Goal: Transaction & Acquisition: Purchase product/service

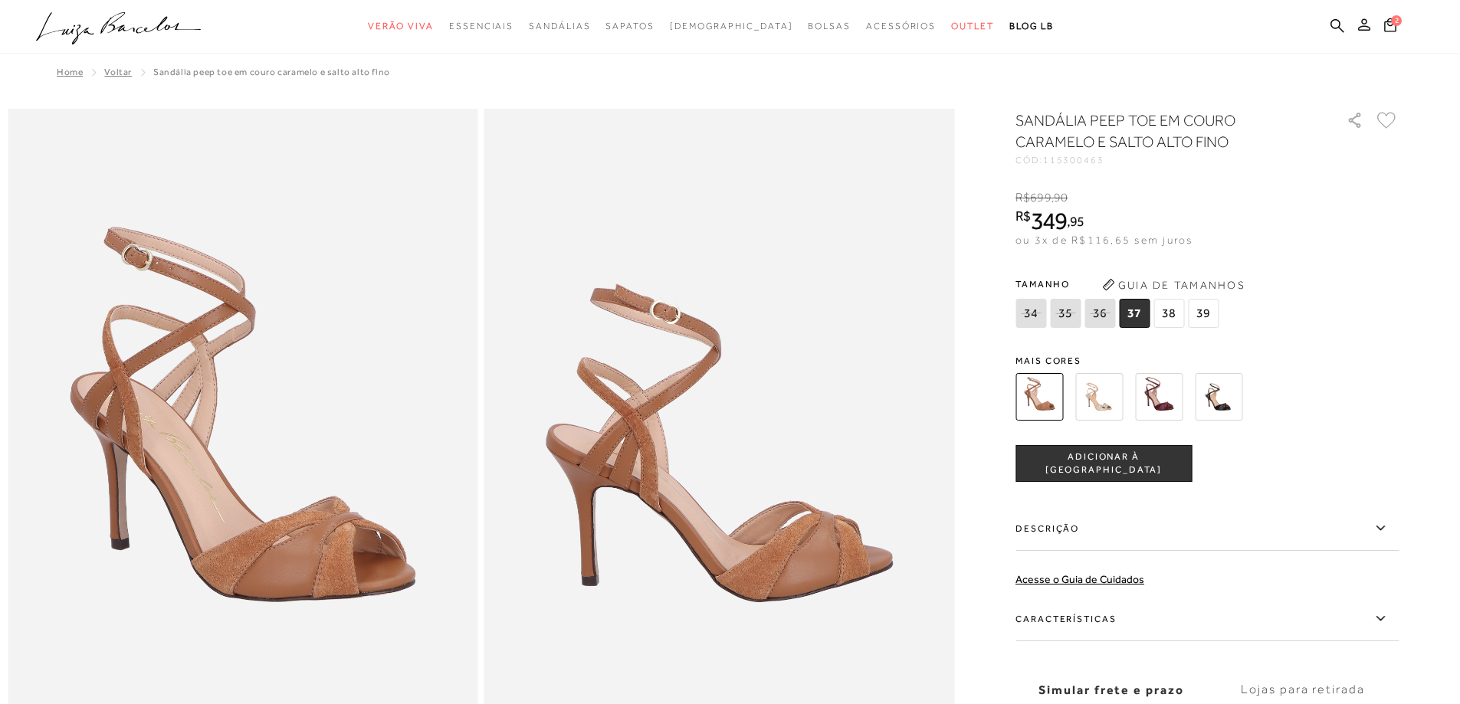
click at [1367, 34] on button at bounding box center [1364, 27] width 21 height 20
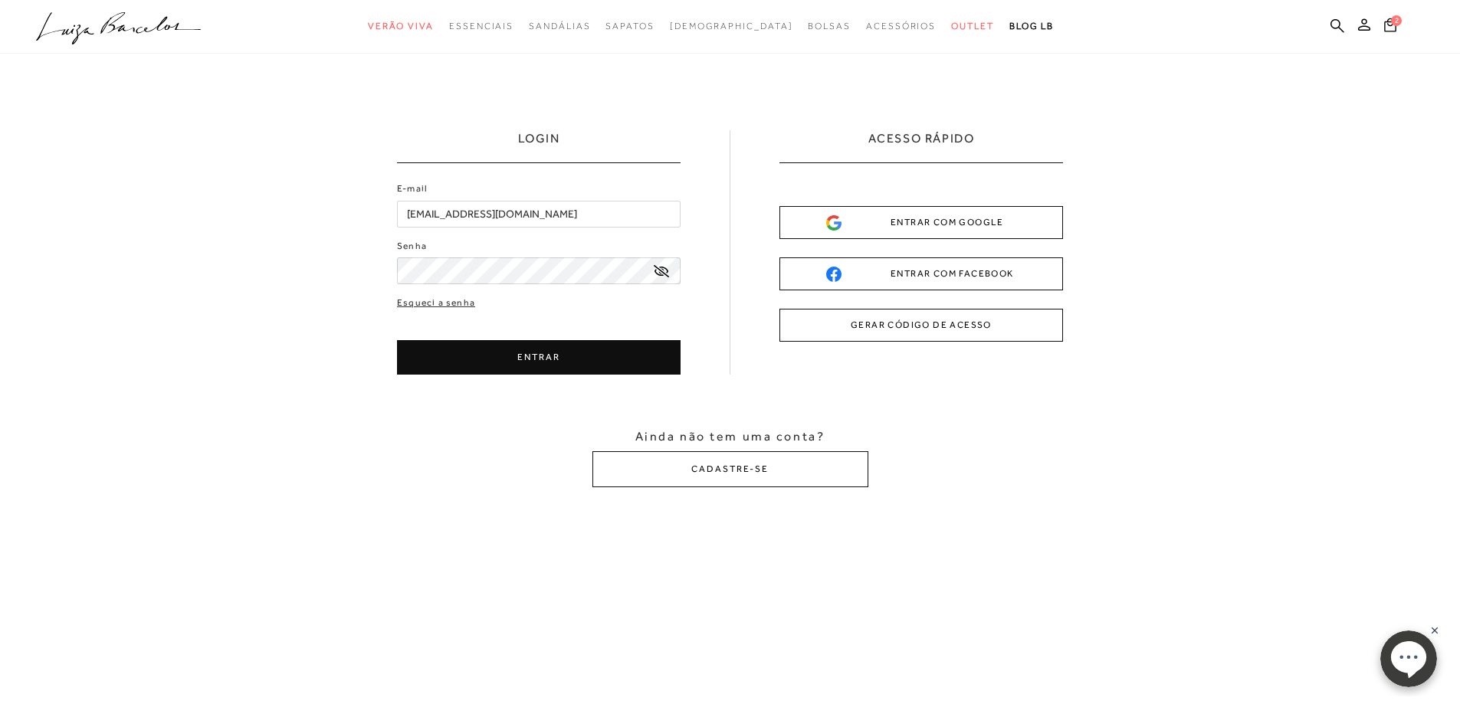
click at [661, 274] on icon at bounding box center [661, 271] width 15 height 12
click at [344, 285] on div "LOGIN E-mail [EMAIL_ADDRESS][DOMAIN_NAME] Senha ENTRAR" at bounding box center [730, 309] width 1460 height 510
click at [658, 276] on icon at bounding box center [661, 272] width 15 height 10
click at [658, 276] on icon at bounding box center [661, 271] width 15 height 12
click at [579, 352] on button "ENTRAR" at bounding box center [539, 357] width 284 height 34
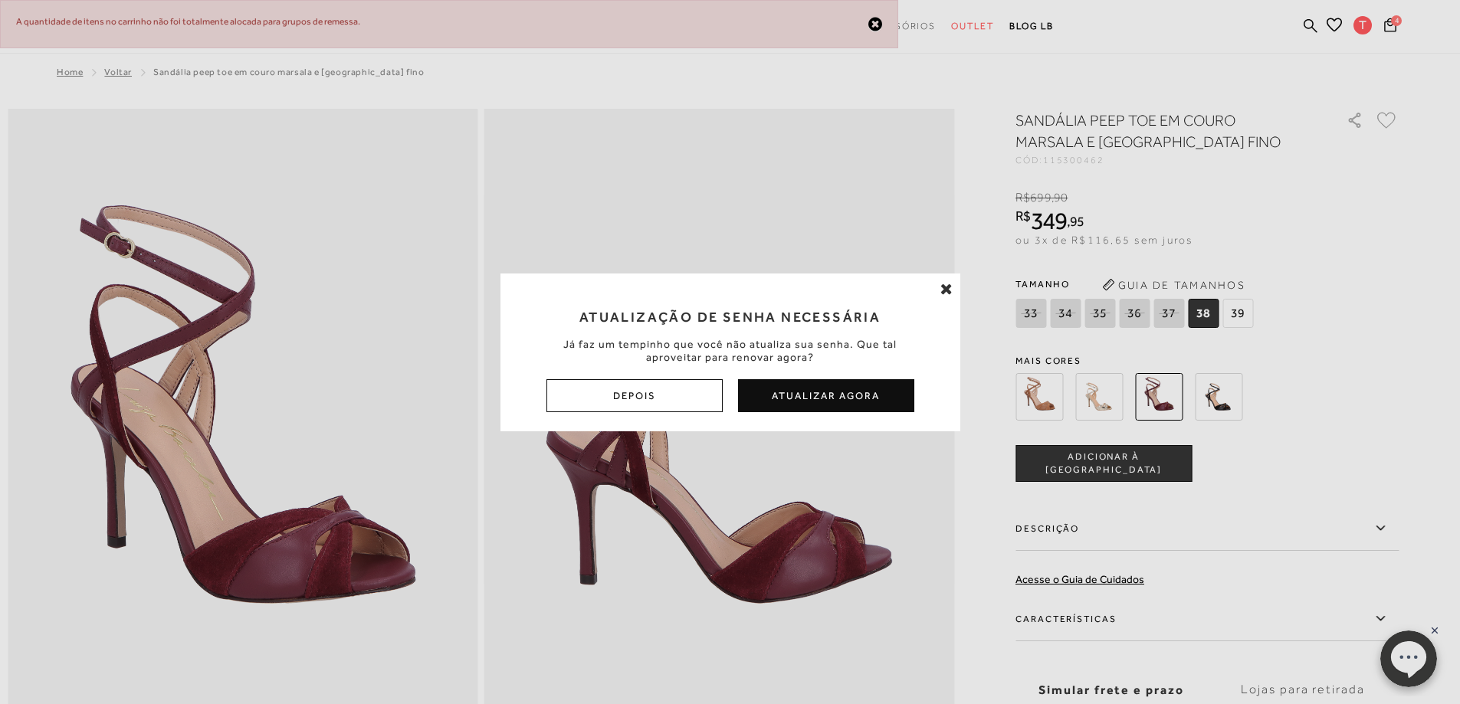
click at [1358, 31] on div "Atualização de Senha Necessária Já faz um tempinho que você não atualiza sua se…" at bounding box center [730, 352] width 1460 height 704
click at [1364, 22] on div "Atualização de Senha Necessária Já faz um tempinho que você não atualiza sua se…" at bounding box center [730, 352] width 1460 height 704
click at [1358, 23] on div "Atualização de Senha Necessária Já faz um tempinho que você não atualiza sua se…" at bounding box center [730, 352] width 1460 height 704
click at [764, 137] on div "Atualização de Senha Necessária Já faz um tempinho que você não atualiza sua se…" at bounding box center [730, 352] width 1460 height 704
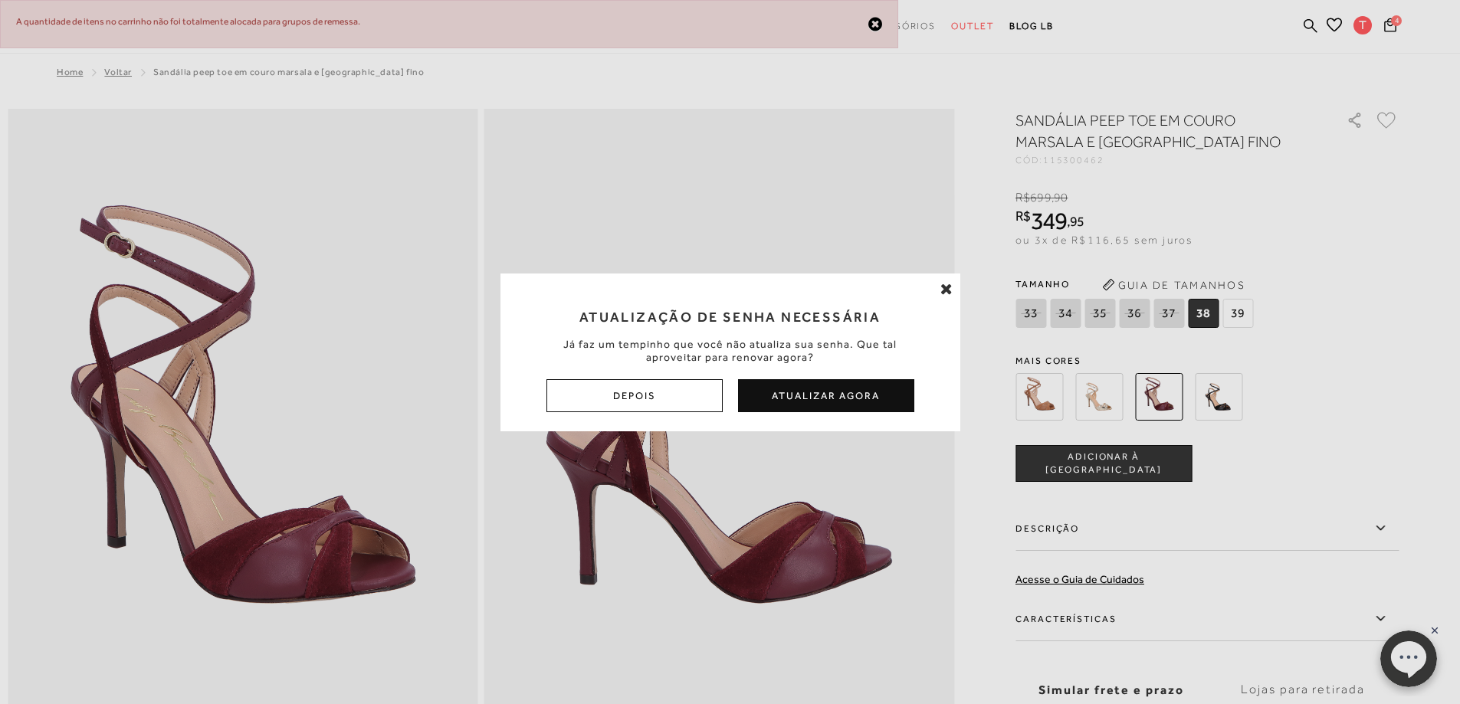
click at [825, 395] on button "Atualizar Agora" at bounding box center [826, 395] width 176 height 33
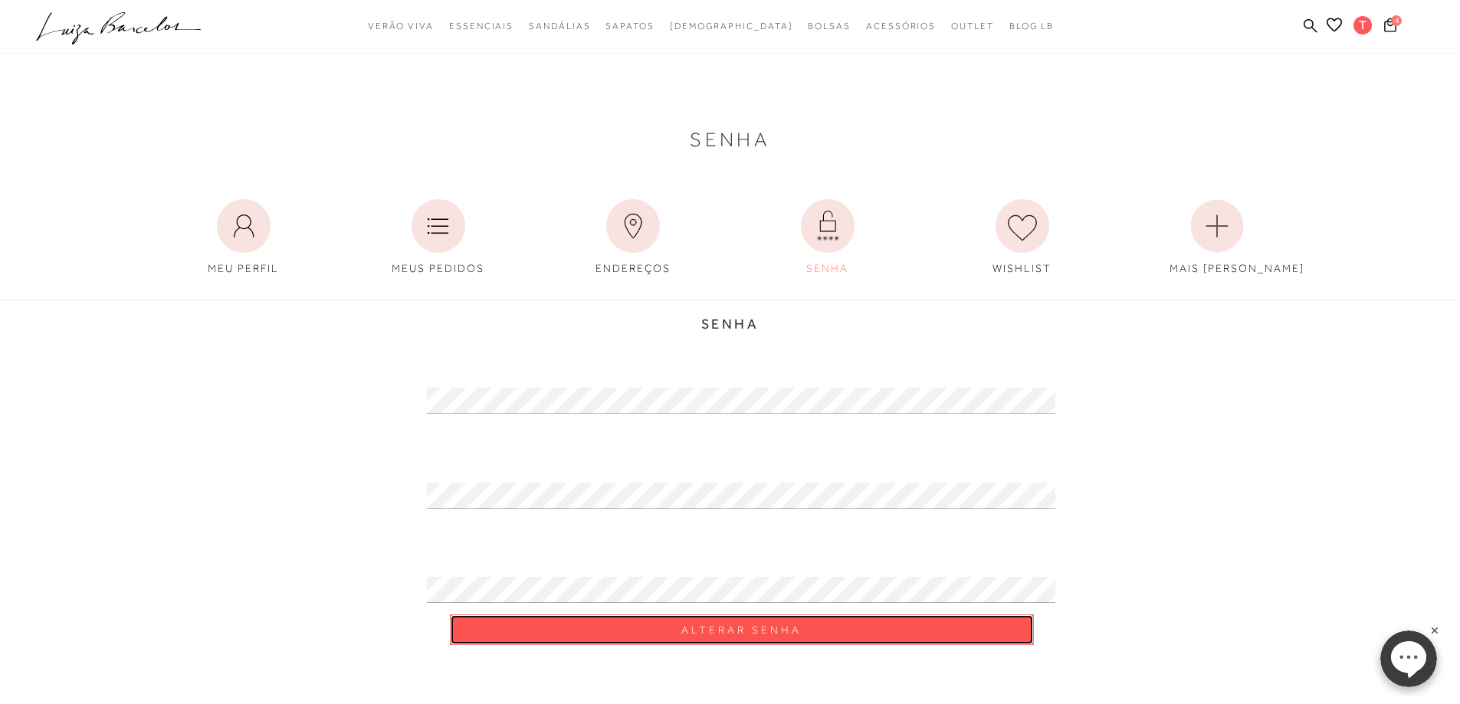
click at [606, 642] on button "Alterar Senha" at bounding box center [742, 630] width 584 height 31
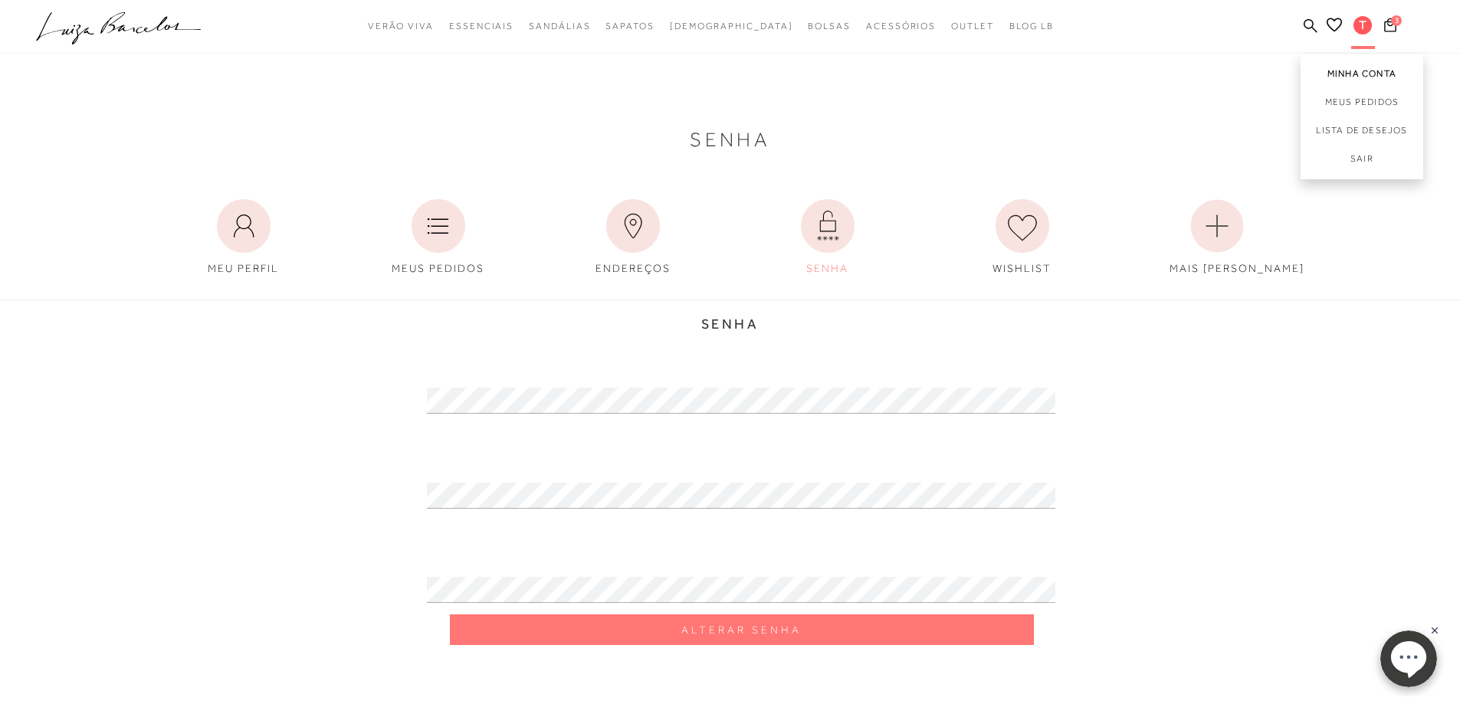
click at [1367, 66] on link "Minha Conta" at bounding box center [1362, 71] width 123 height 34
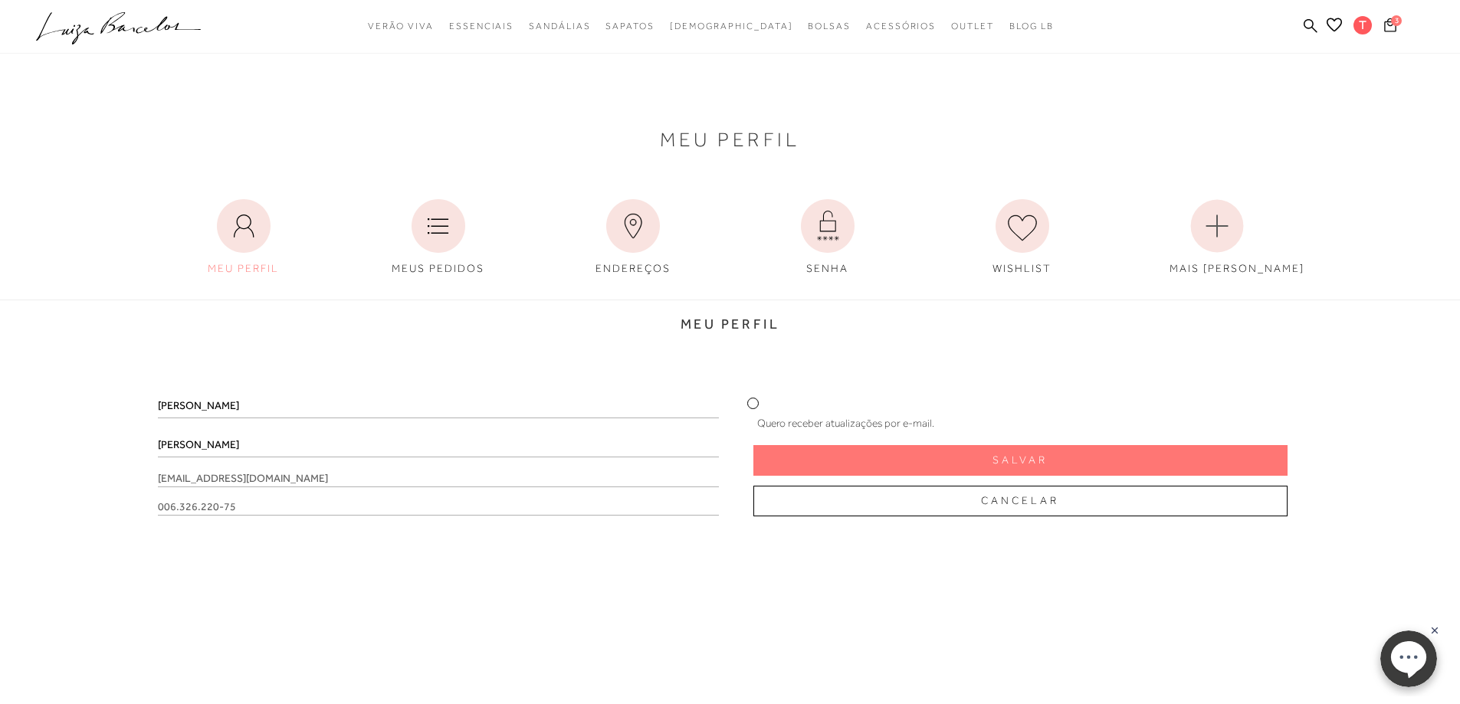
click at [1385, 29] on icon at bounding box center [1390, 25] width 12 height 14
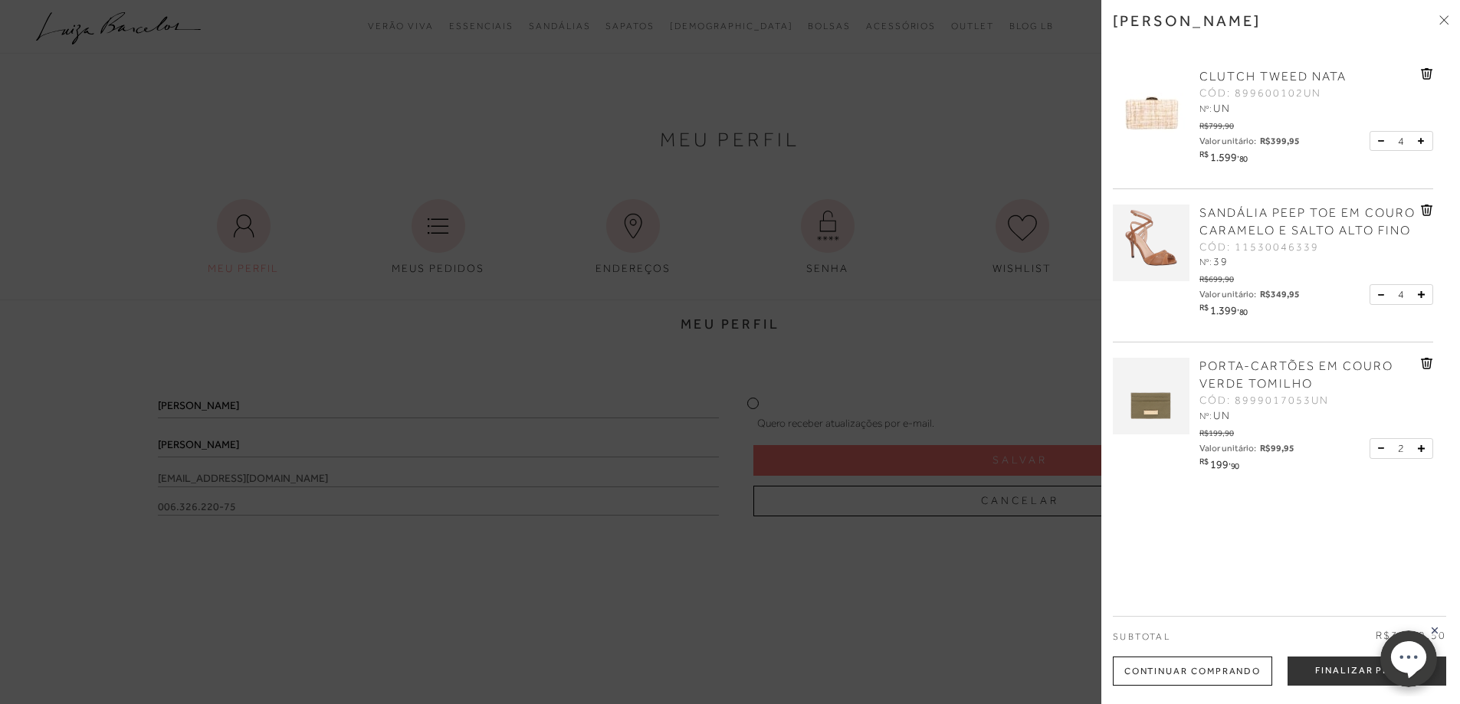
click at [1373, 459] on div "2" at bounding box center [1402, 448] width 64 height 21
click at [1380, 449] on icon at bounding box center [1380, 448] width 5 height 1
click at [1421, 369] on icon at bounding box center [1426, 363] width 11 height 11
click at [1381, 141] on icon at bounding box center [1380, 141] width 5 height 1
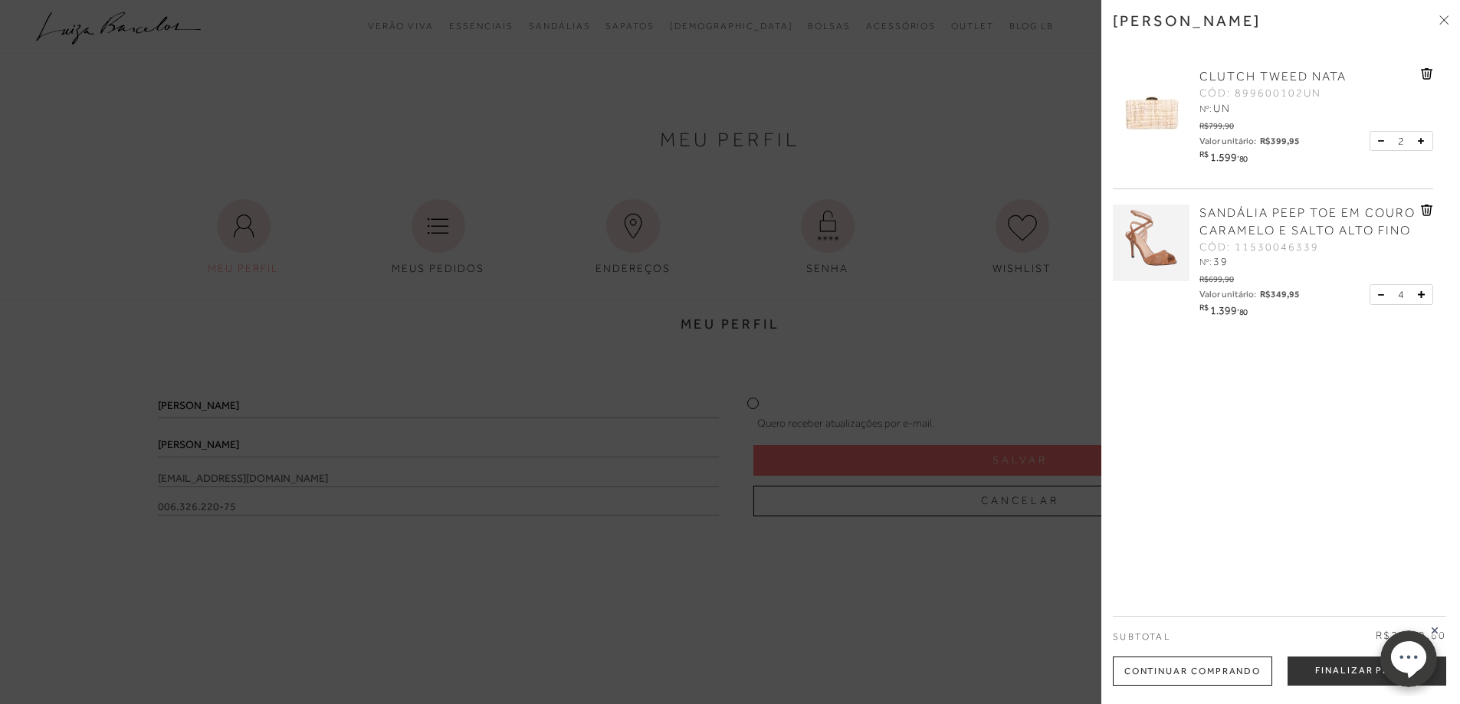
click at [1381, 141] on icon at bounding box center [1380, 141] width 5 height 1
click at [1378, 302] on button at bounding box center [1384, 295] width 13 height 14
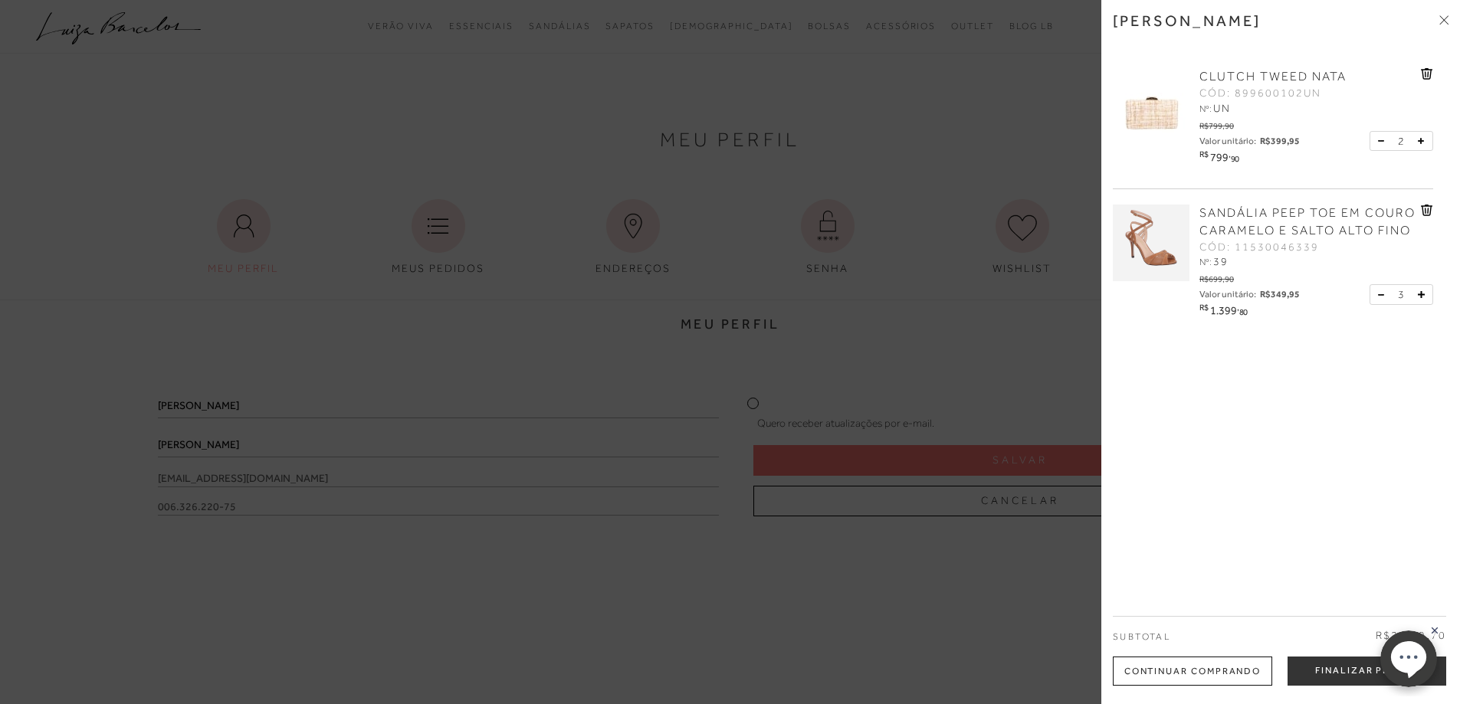
click at [1378, 302] on button at bounding box center [1384, 295] width 13 height 14
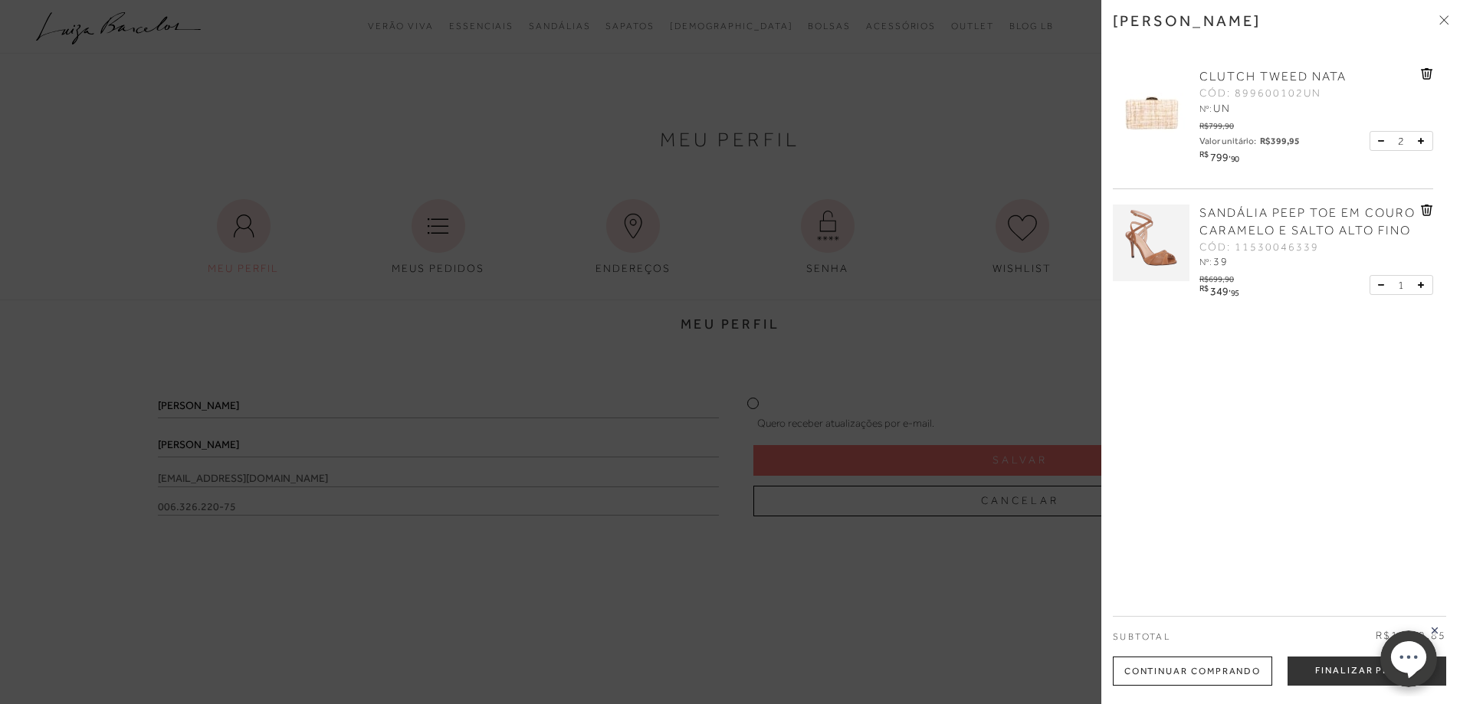
click at [1378, 142] on icon at bounding box center [1380, 141] width 5 height 1
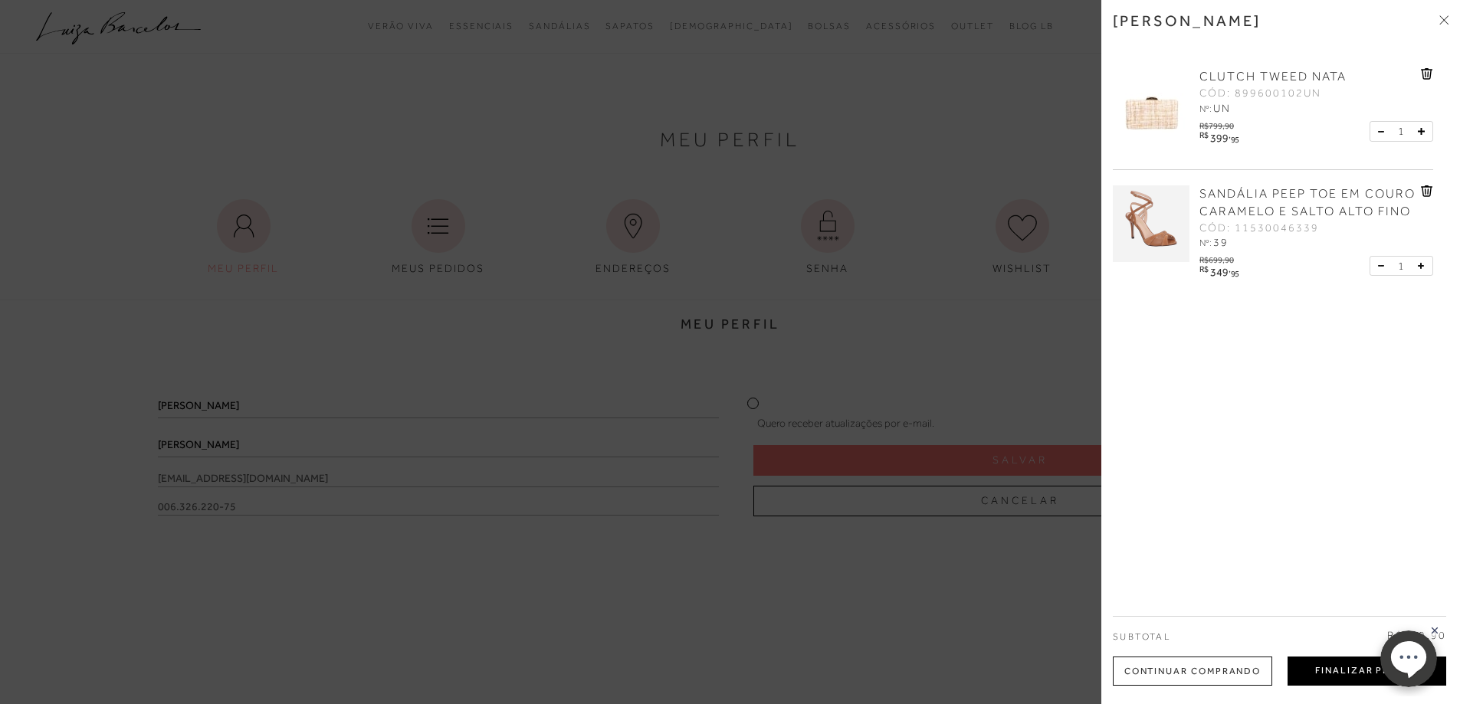
click at [1355, 668] on button "Finalizar Pedido" at bounding box center [1367, 671] width 159 height 29
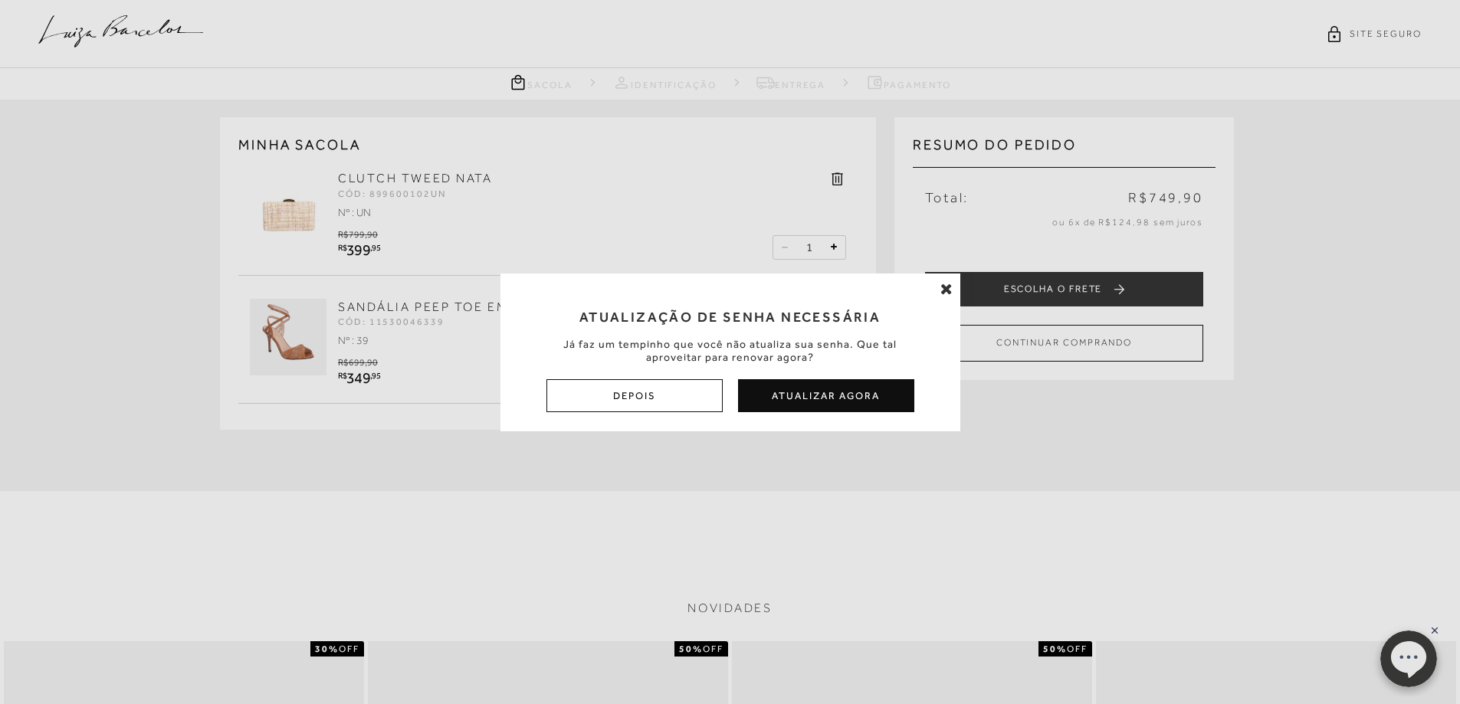
click at [941, 290] on icon at bounding box center [946, 288] width 12 height 15
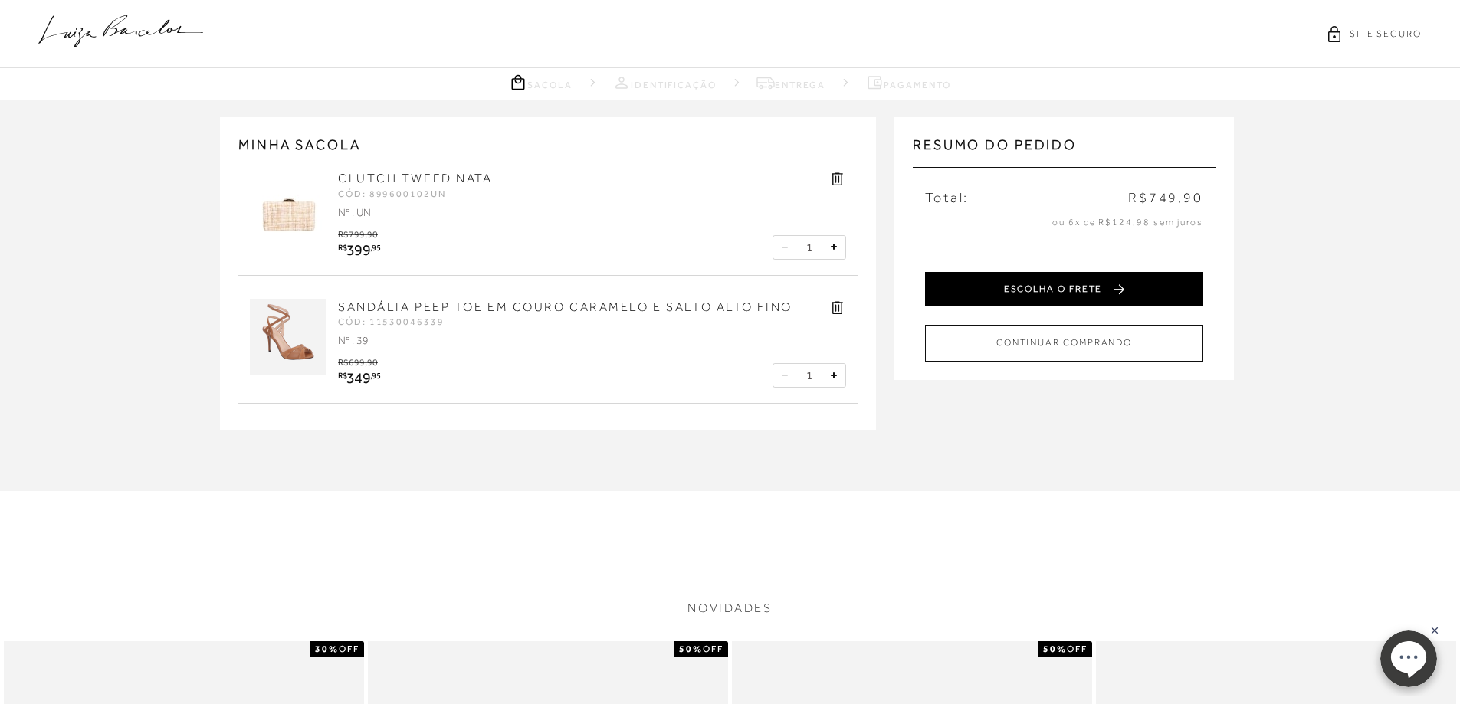
click at [967, 290] on button "ESCOLHA O FRETE" at bounding box center [1064, 289] width 278 height 34
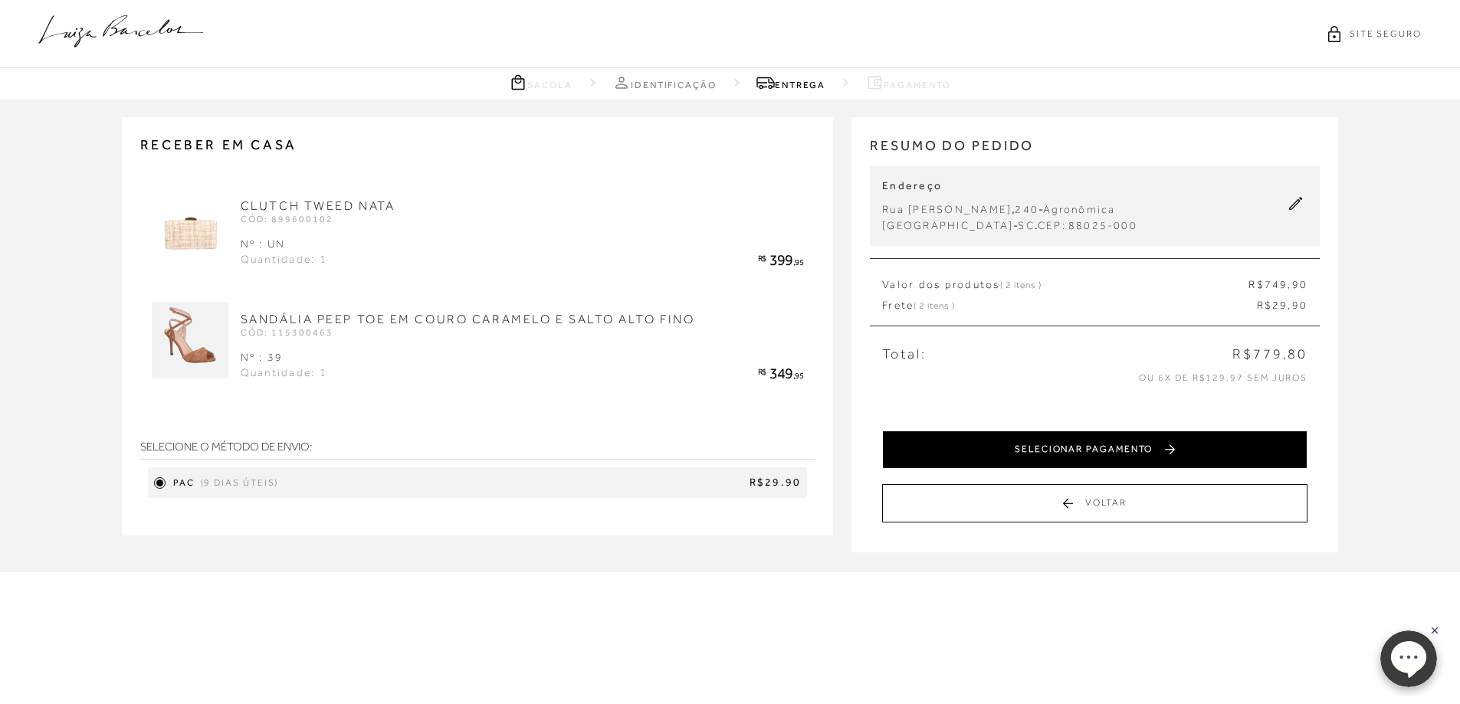
click at [1131, 452] on button "SELECIONAR PAGAMENTO" at bounding box center [1094, 450] width 425 height 38
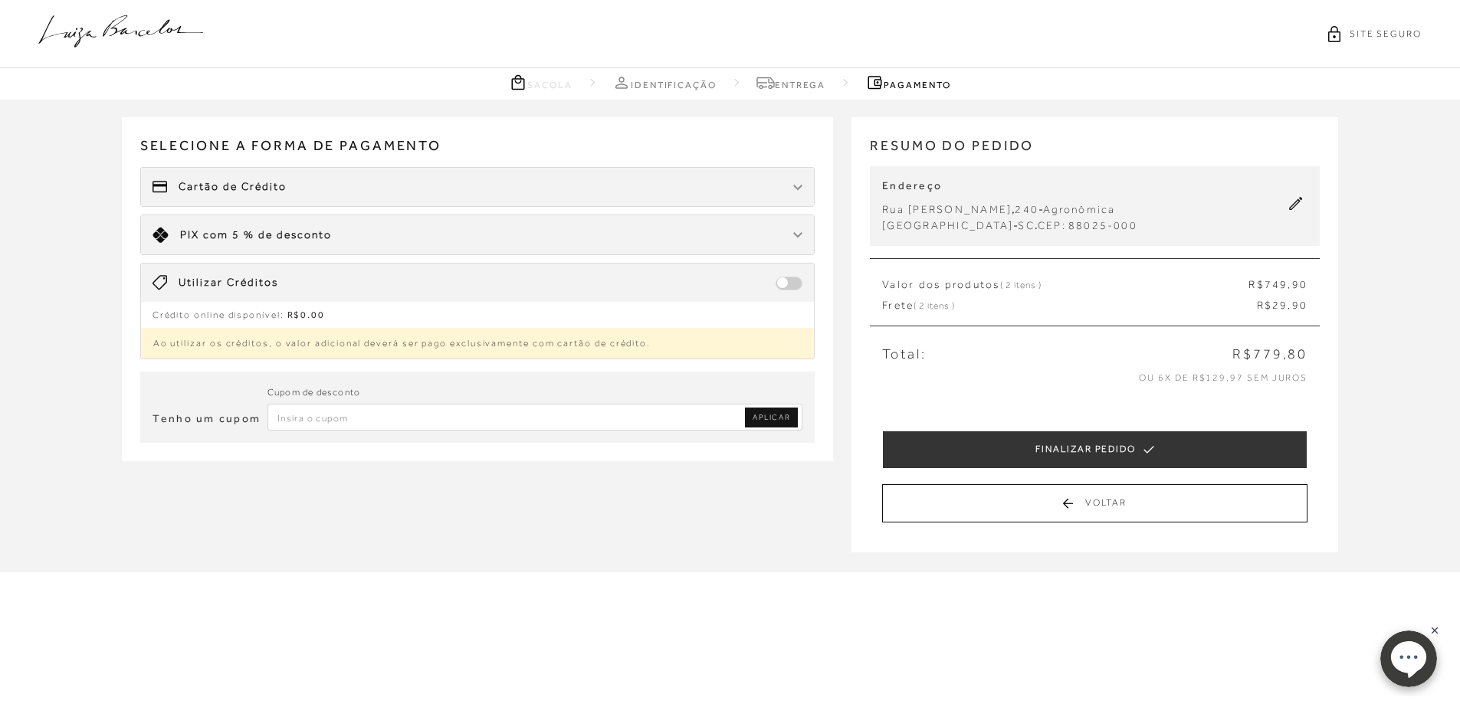
click at [648, 422] on input "Inserir Código da Promoção" at bounding box center [535, 417] width 536 height 27
type input "primeiralb"
click at [770, 417] on span "APLICAR" at bounding box center [772, 417] width 38 height 11
click at [787, 237] on div "Limite: R$ 5.000,00 PIX com 5 % de desconto" at bounding box center [478, 234] width 674 height 39
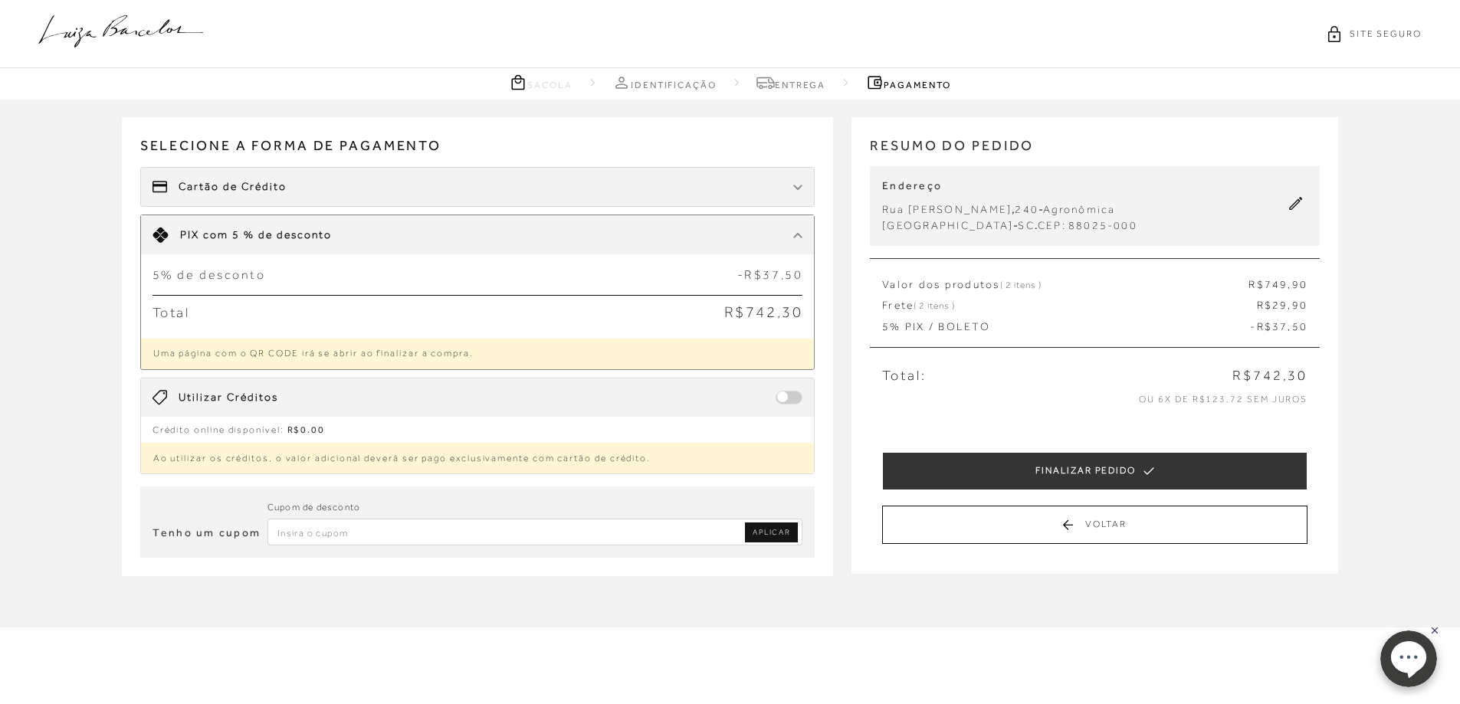
click at [797, 186] on img at bounding box center [797, 188] width 9 height 6
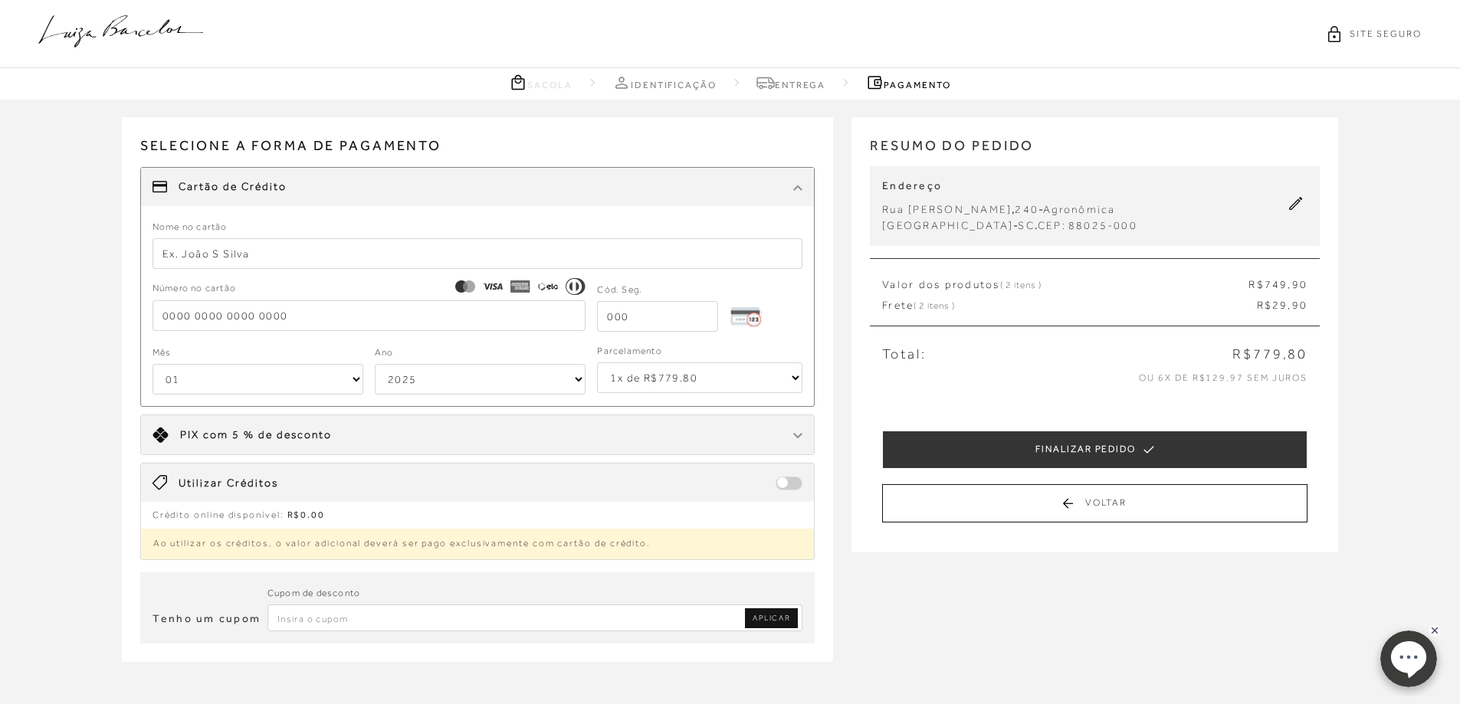
click at [797, 436] on img at bounding box center [797, 436] width 9 height 6
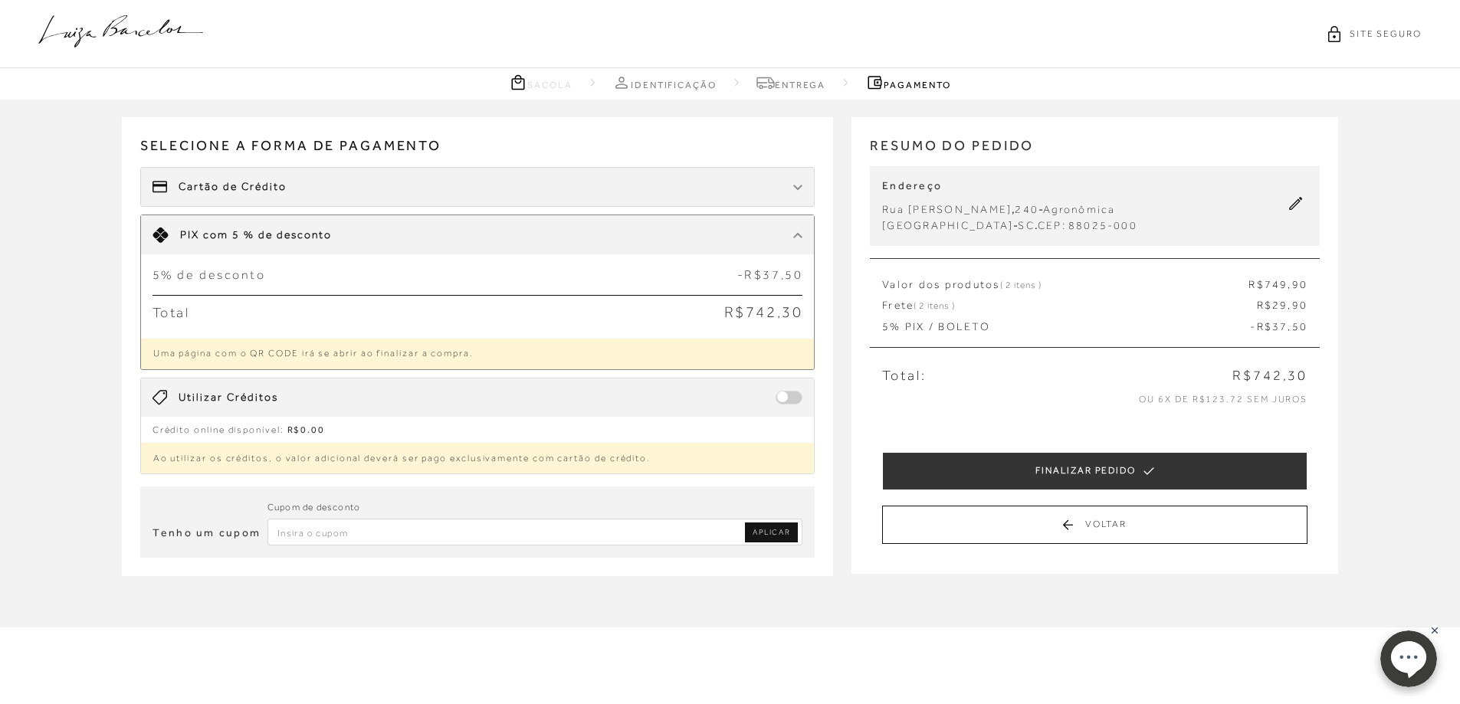
click at [593, 183] on div "Cartão de Crédito" at bounding box center [478, 187] width 674 height 38
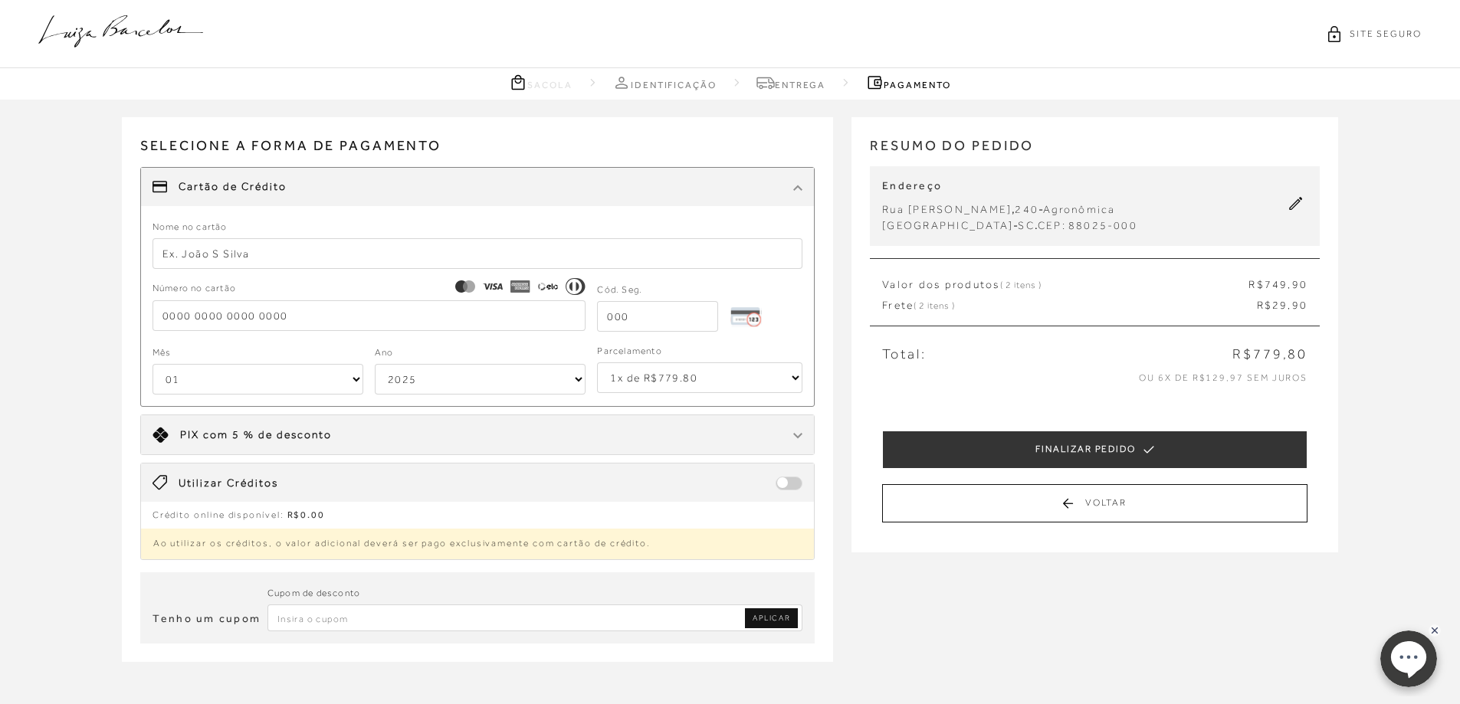
click at [314, 251] on input "text" at bounding box center [478, 253] width 651 height 31
type input "Tatiana Meinhart Hahn"
click at [177, 323] on input "tel" at bounding box center [370, 315] width 434 height 31
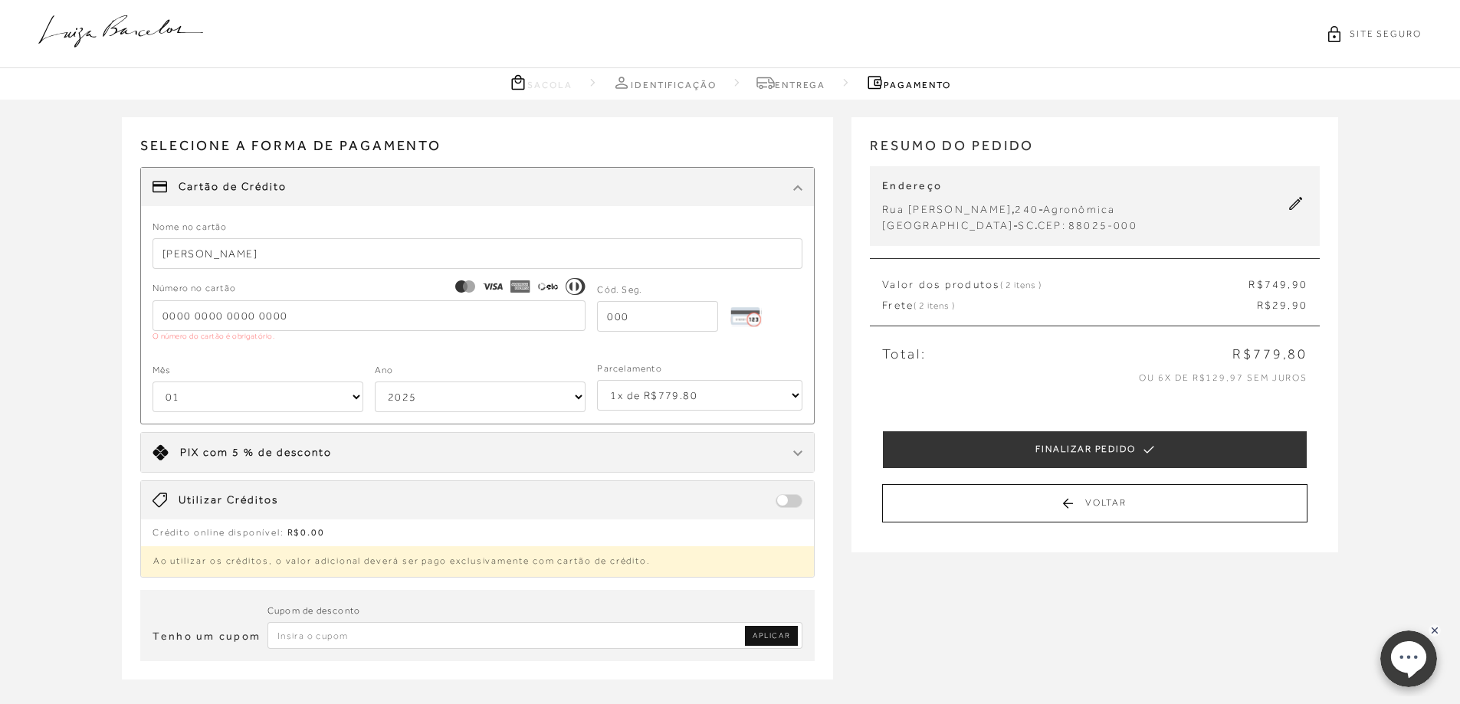
click at [509, 385] on select "2025 2026 2027 2028 2029 2030 2031 2032 2033 2034 2035 2036 2037 2038 2039 2040…" at bounding box center [480, 397] width 211 height 31
click at [159, 320] on input "tel" at bounding box center [370, 315] width 434 height 31
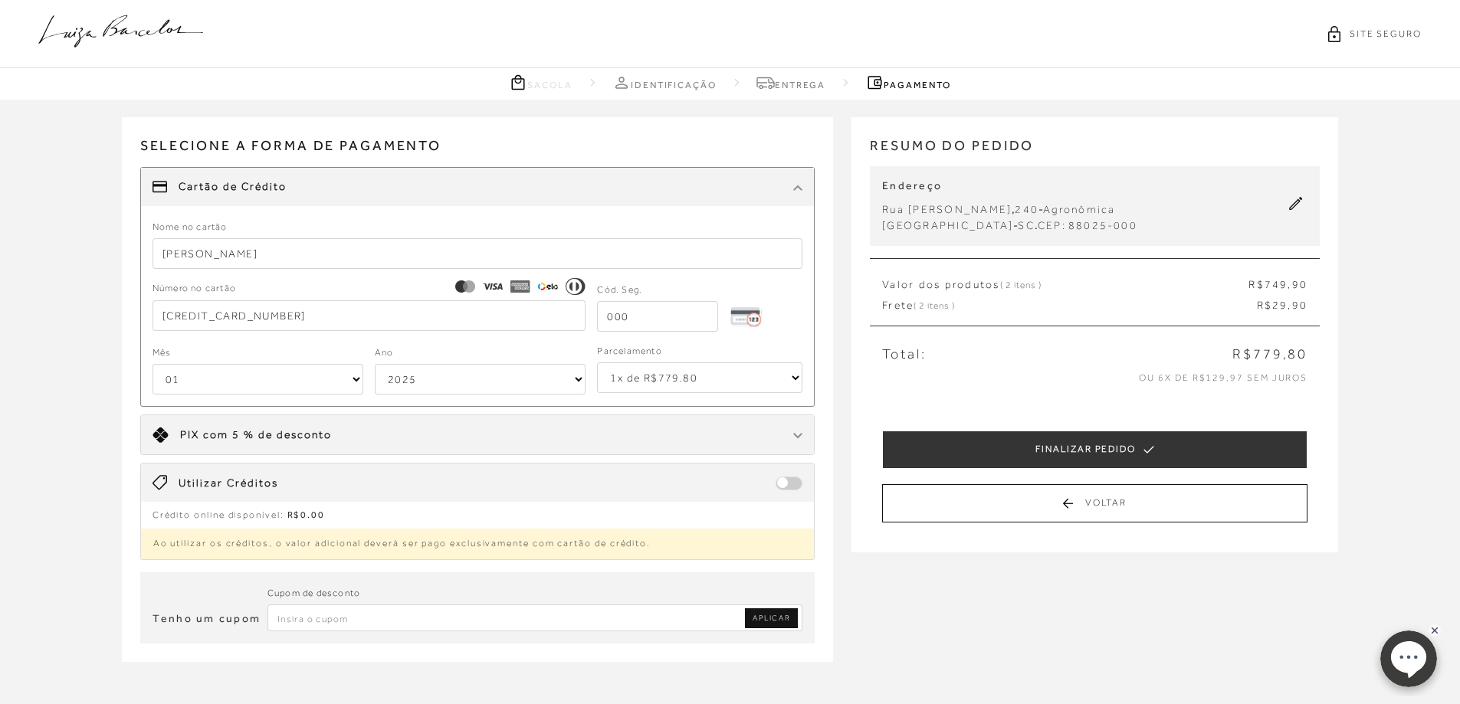
type input "6516 7702 1409 5624"
click at [196, 380] on select "01 02 03 04 05 06 07 08 09 10 11 12" at bounding box center [258, 379] width 211 height 31
select select "07"
click at [153, 364] on select "01 02 03 04 05 06 07 08 09 10 11 12" at bounding box center [258, 379] width 211 height 31
click at [464, 376] on select "2025 2026 2027 2028 2029 2030 2031 2032 2033 2034 2035 2036 2037 2038 2039 2040…" at bounding box center [480, 379] width 211 height 31
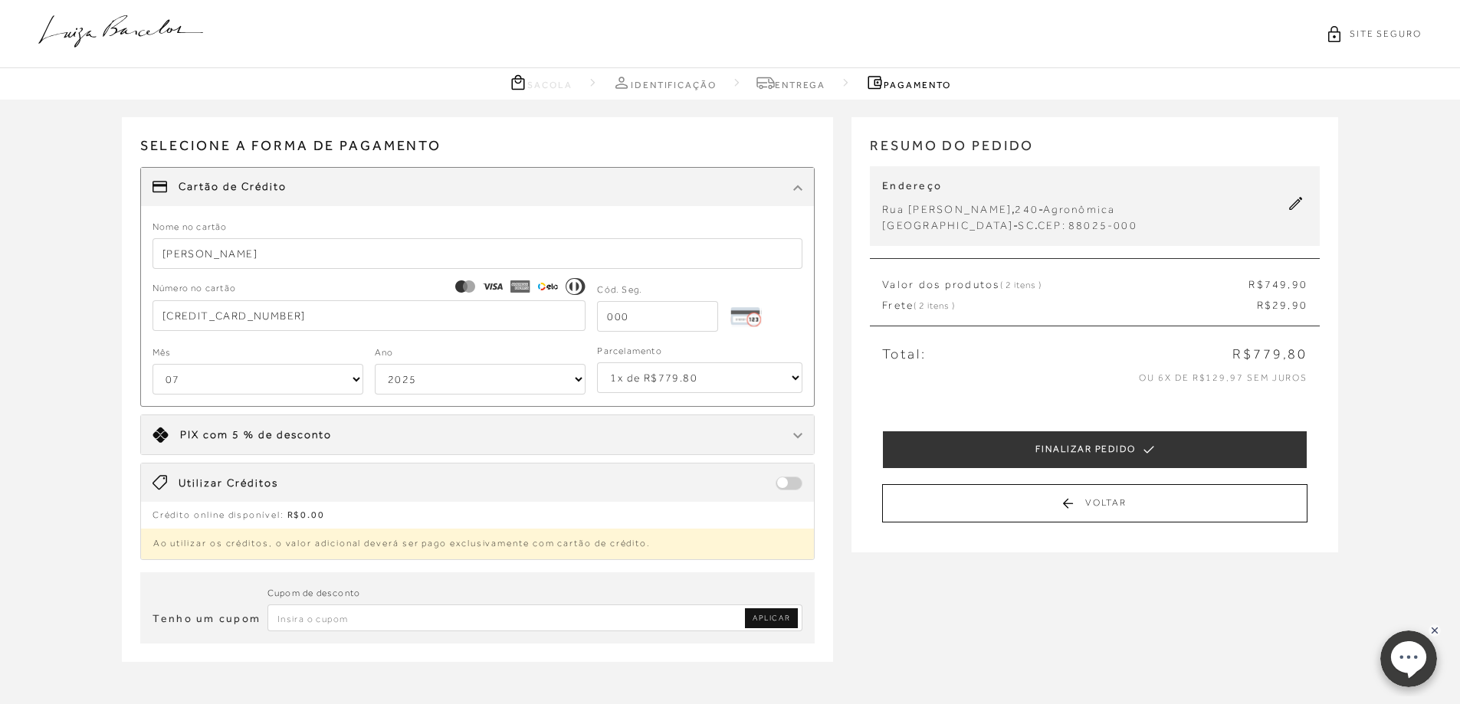
select select "2035"
click at [375, 364] on select "2025 2026 2027 2028 2029 2030 2031 2032 2033 2034 2035 2036 2037 2038 2039 2040…" at bounding box center [480, 379] width 211 height 31
click at [615, 316] on input "tel" at bounding box center [657, 316] width 121 height 31
type input "181"
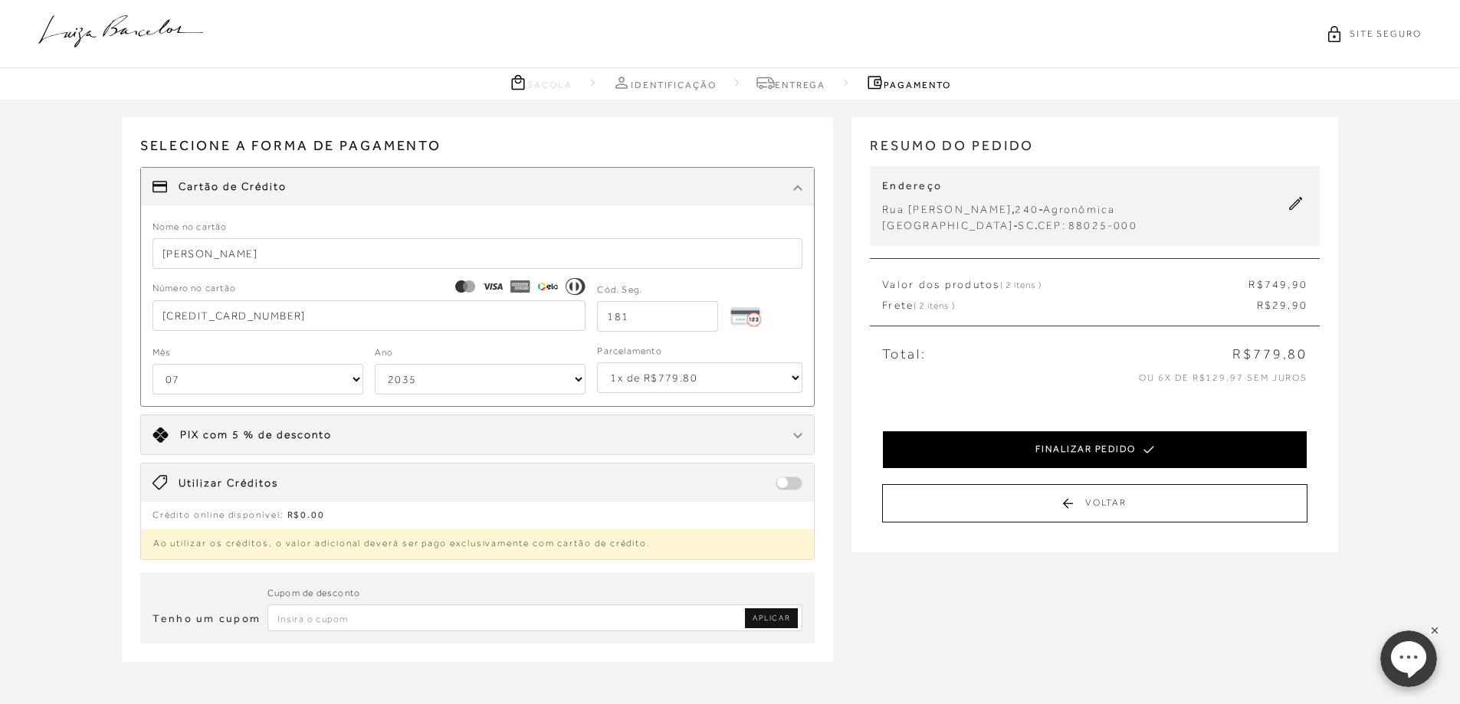
click at [1017, 446] on button "FINALIZAR PEDIDO" at bounding box center [1094, 450] width 425 height 38
select select "07"
select select "2035"
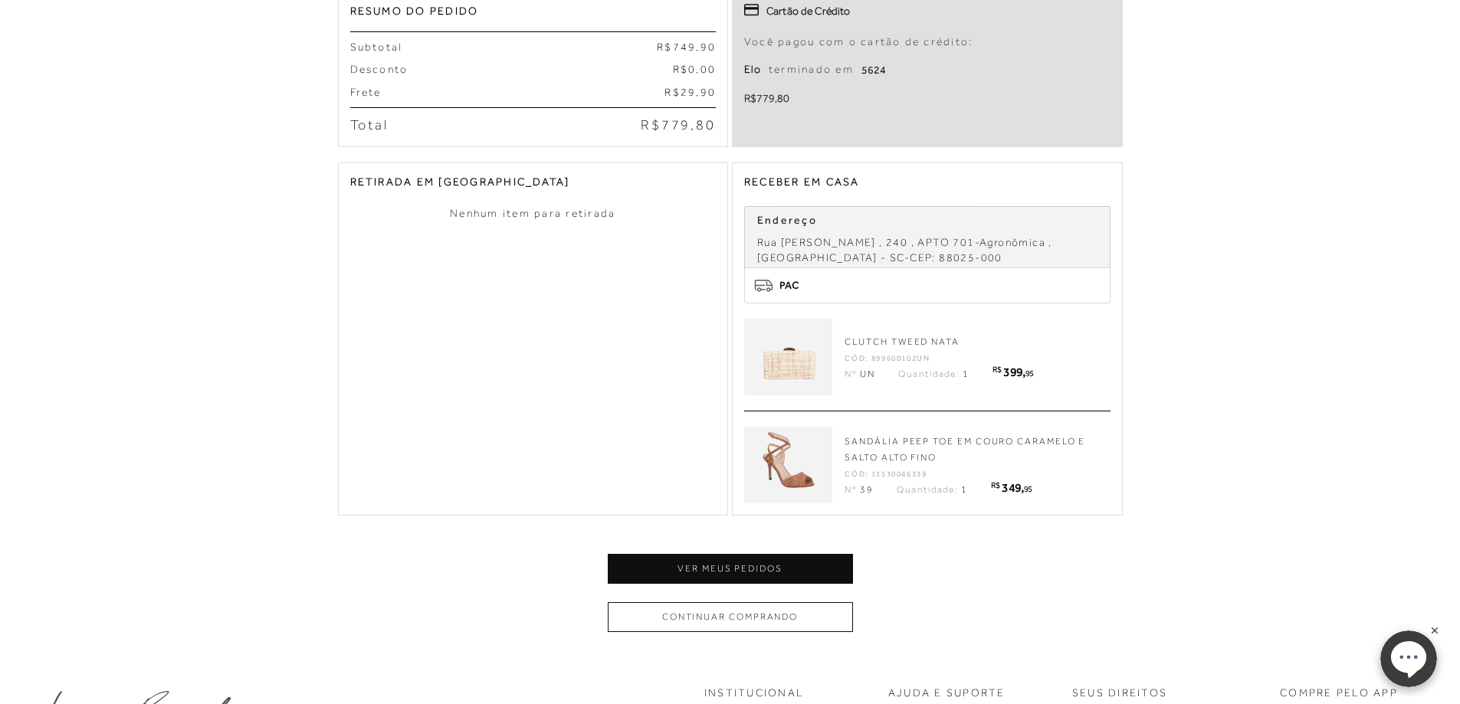
scroll to position [460, 0]
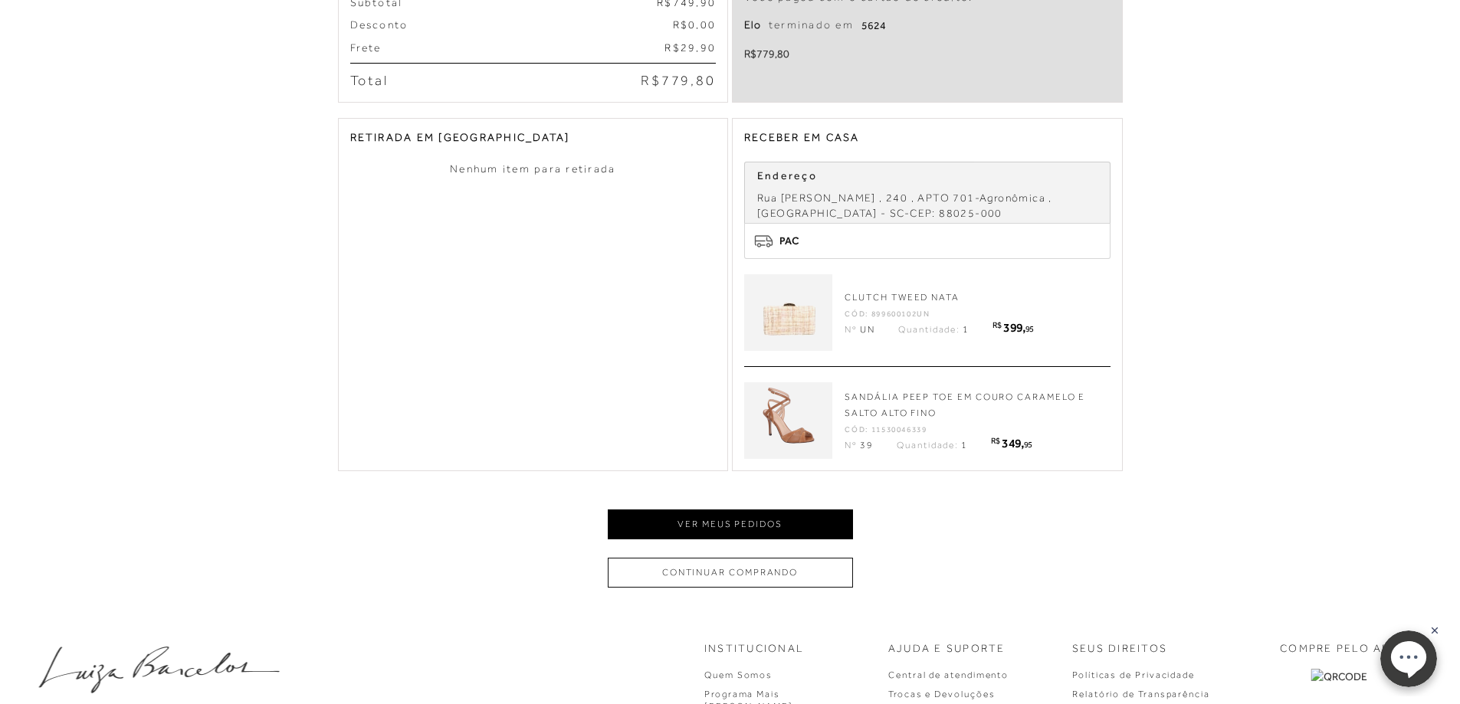
click at [803, 514] on button "Ver meus pedidos" at bounding box center [730, 525] width 245 height 30
